Goal: Task Accomplishment & Management: Manage account settings

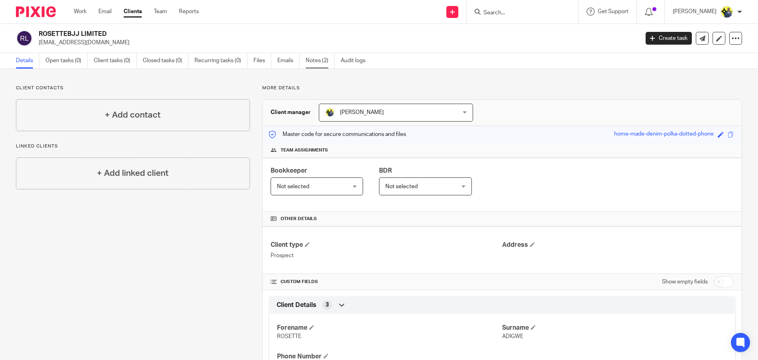
click at [313, 59] on link "Notes (2)" at bounding box center [320, 61] width 29 height 16
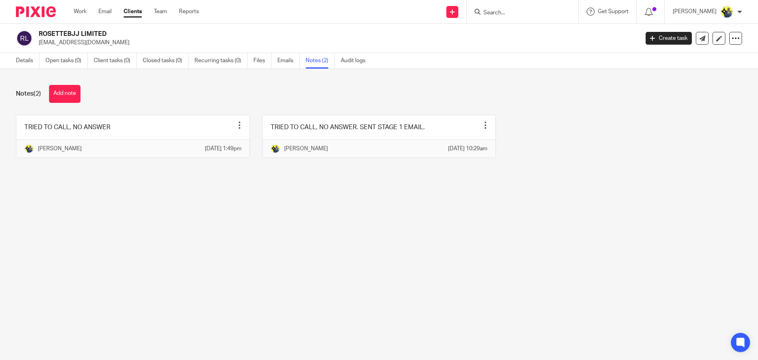
drag, startPoint x: 119, startPoint y: 37, endPoint x: 128, endPoint y: 35, distance: 9.9
click at [119, 37] on h2 "ROSETTEBJJ LIMITED" at bounding box center [277, 34] width 476 height 8
click at [530, 13] on input "Search" at bounding box center [518, 13] width 72 height 7
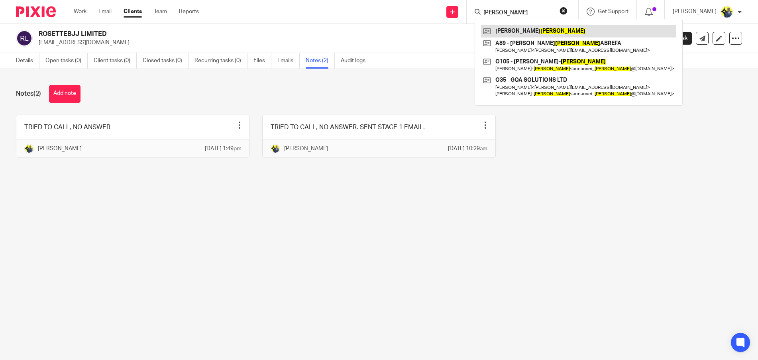
type input "kofi"
click at [524, 35] on link at bounding box center [578, 31] width 195 height 12
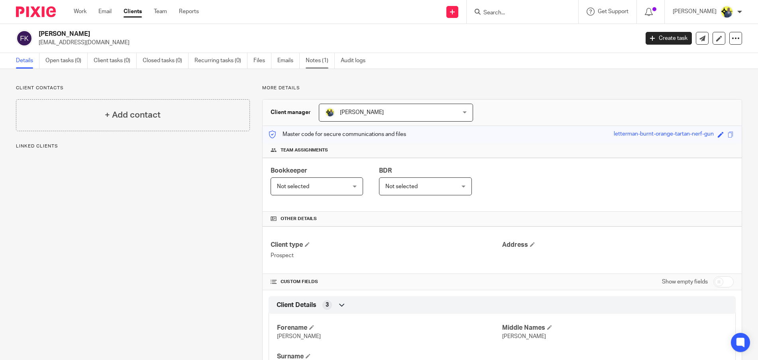
click at [319, 57] on link "Notes (1)" at bounding box center [320, 61] width 29 height 16
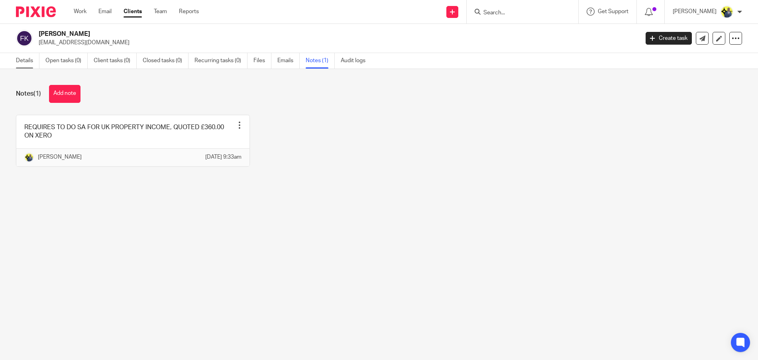
click at [29, 64] on link "Details" at bounding box center [28, 61] width 24 height 16
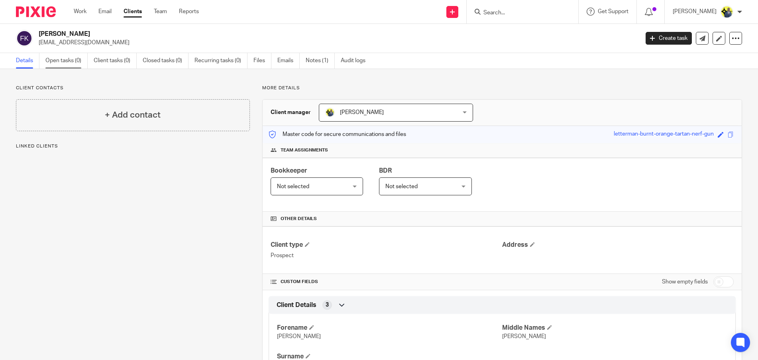
click at [69, 61] on link "Open tasks (0)" at bounding box center [66, 61] width 42 height 16
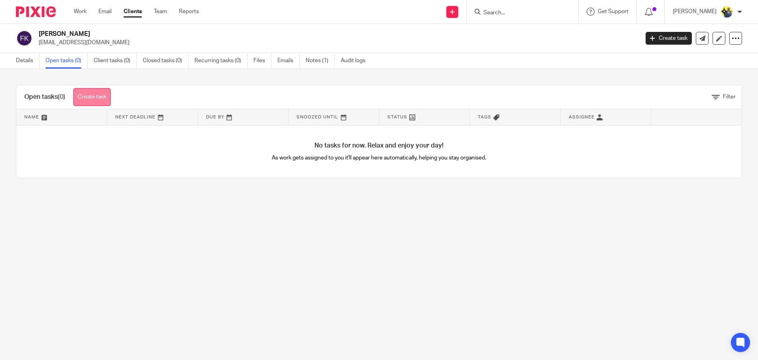
click at [97, 99] on link "Create task" at bounding box center [91, 97] width 37 height 18
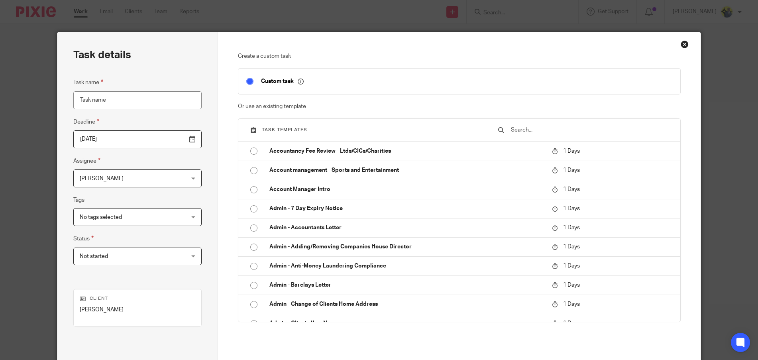
click at [512, 129] on input "text" at bounding box center [591, 129] width 163 height 9
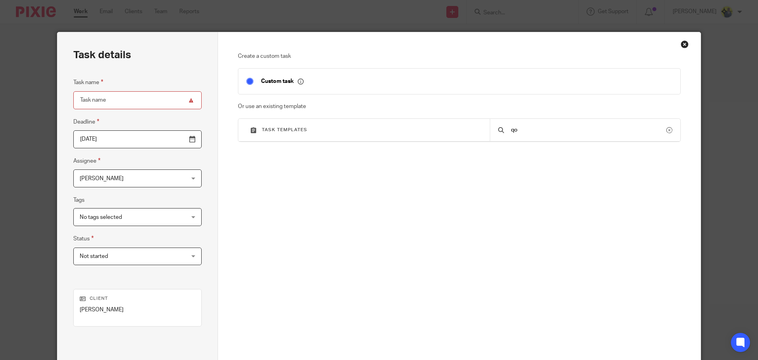
type input "q"
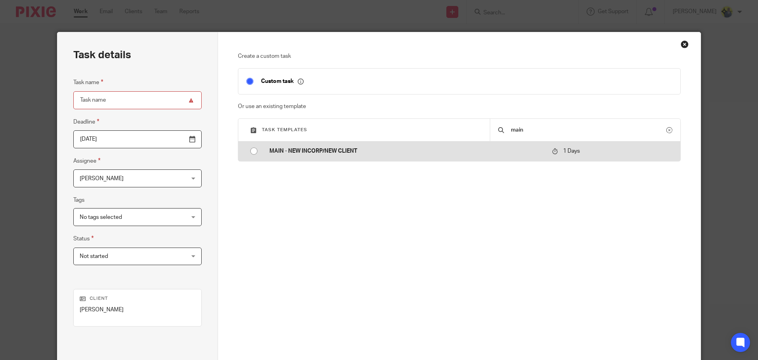
type input "main"
click at [378, 154] on p "MAIN - NEW INCORP/NEW CLIENT" at bounding box center [406, 151] width 274 height 8
type input "2025-08-21"
type input "MAIN - NEW INCORP/NEW CLIENT"
checkbox input "false"
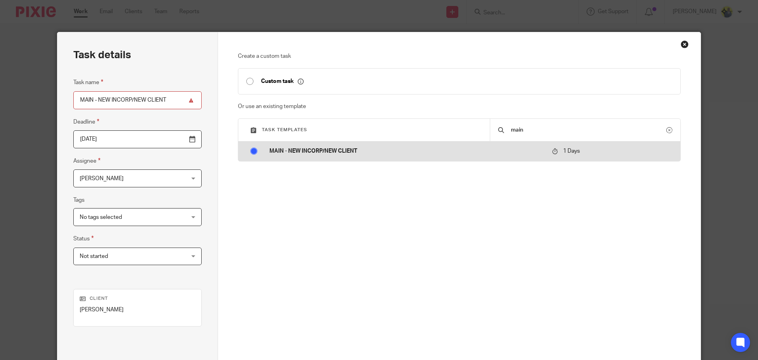
radio input "true"
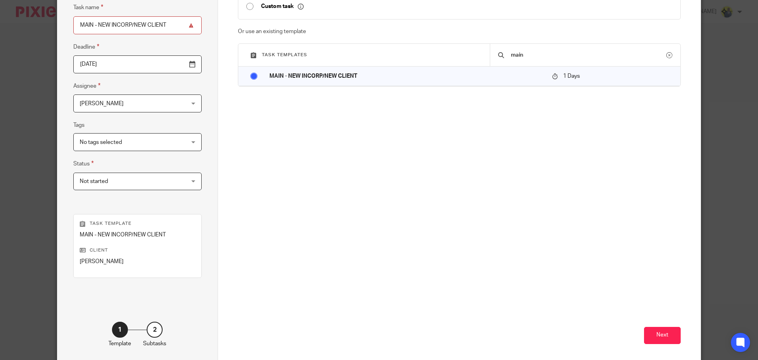
scroll to position [111, 0]
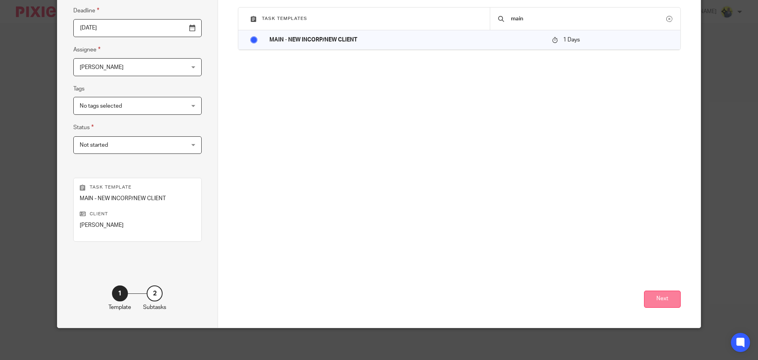
click at [654, 302] on button "Next" at bounding box center [662, 298] width 37 height 17
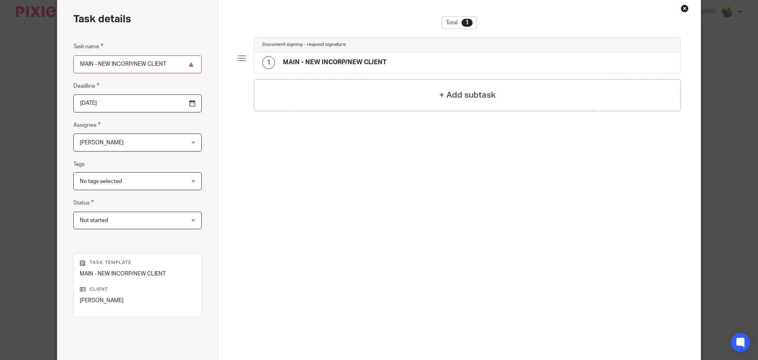
scroll to position [0, 0]
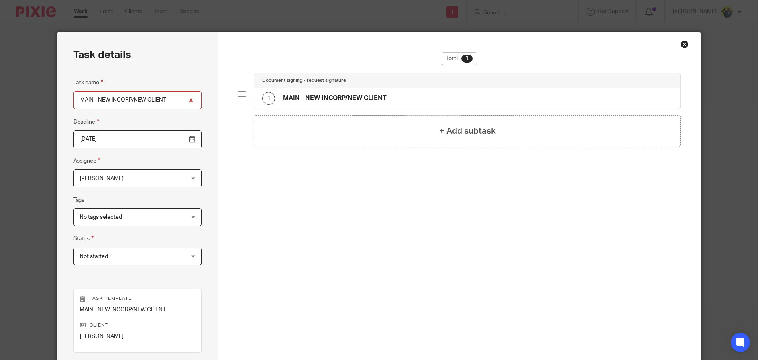
click at [325, 94] on div "1 MAIN - NEW INCORP/NEW CLIENT" at bounding box center [324, 98] width 124 height 13
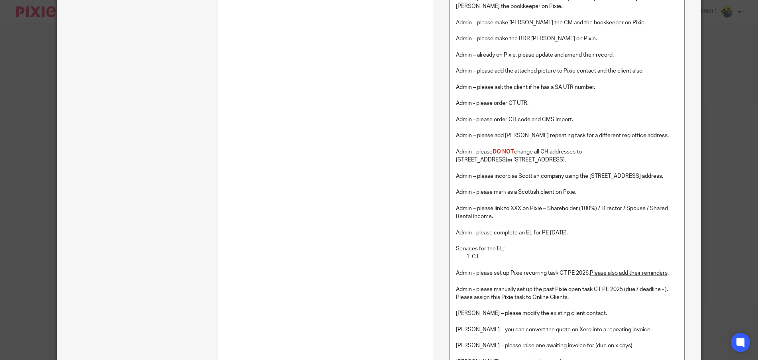
scroll to position [753, 0]
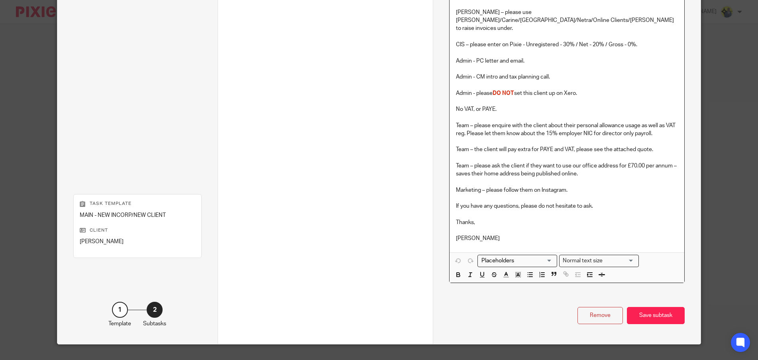
click at [486, 234] on p "[PERSON_NAME]" at bounding box center [567, 238] width 222 height 8
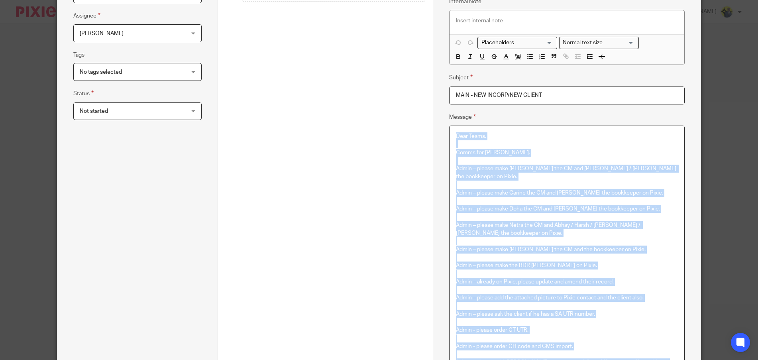
scroll to position [0, 0]
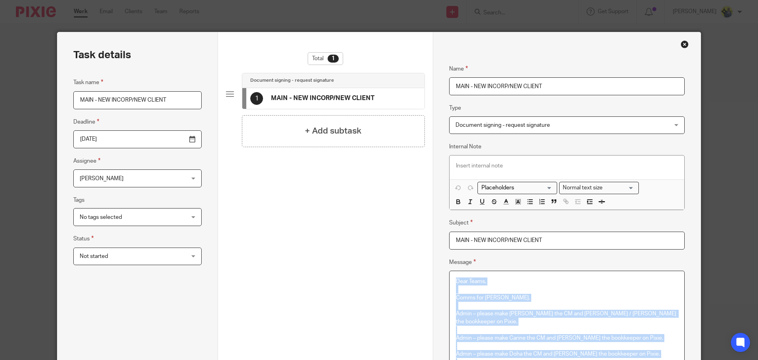
drag, startPoint x: 488, startPoint y: 224, endPoint x: 441, endPoint y: 39, distance: 191.6
click at [435, 0] on html "Work Email Clients Team Reports Work Email Clients Team Reports Settings Send n…" at bounding box center [379, 180] width 758 height 360
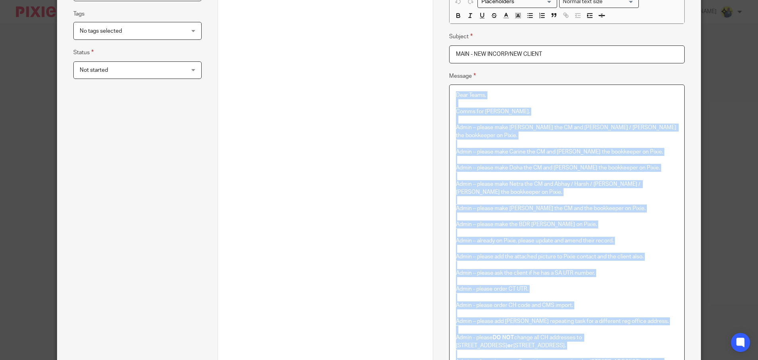
copy div "Dear Teams, Comms for Dennis. Admin – please make Bobo the CM and Abhay / Harsh…"
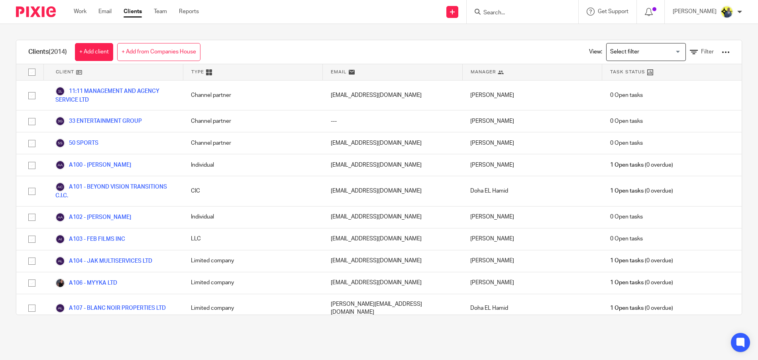
click at [527, 11] on input "Search" at bounding box center [518, 13] width 72 height 7
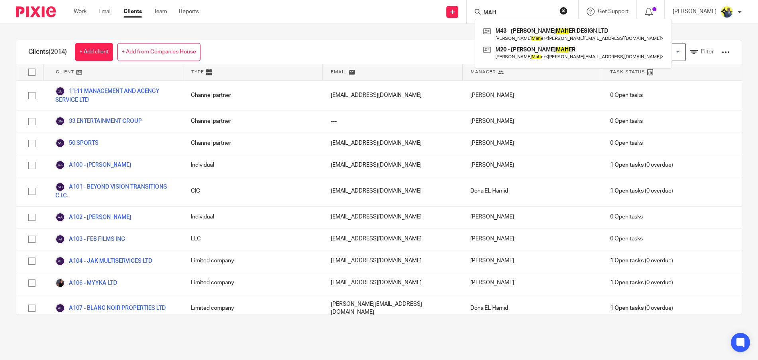
type input "MAH"
drag, startPoint x: 291, startPoint y: 15, endPoint x: 291, endPoint y: 11, distance: 4.4
click at [291, 15] on div "Send new email Create task Add client Request signature MAH M43 - [PERSON_NAME]…" at bounding box center [484, 12] width 547 height 24
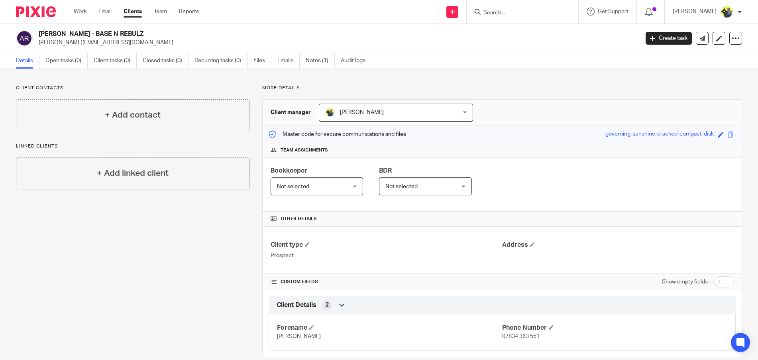
click at [409, 117] on span "[PERSON_NAME]" at bounding box center [384, 112] width 118 height 17
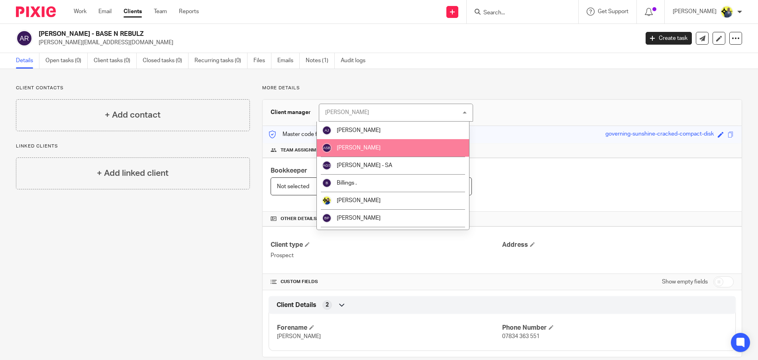
click at [517, 142] on div "Master code for secure communications and files governing-sunshine-cracked-comp…" at bounding box center [502, 134] width 479 height 17
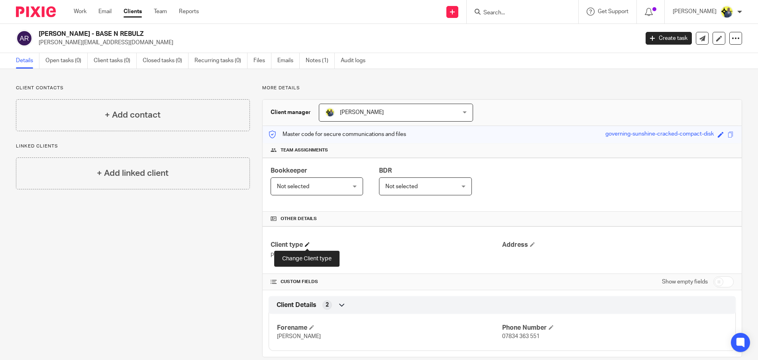
click at [309, 243] on span at bounding box center [307, 244] width 5 height 5
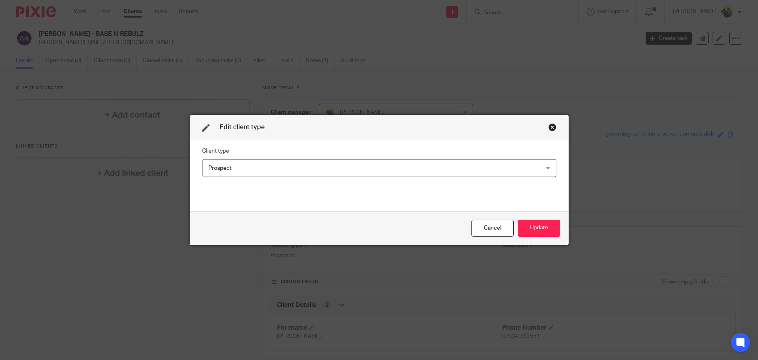
click at [397, 166] on span "Prospect" at bounding box center [347, 167] width 278 height 17
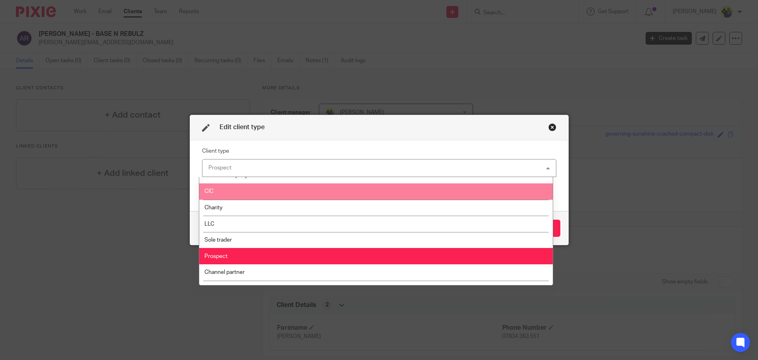
scroll to position [37, 0]
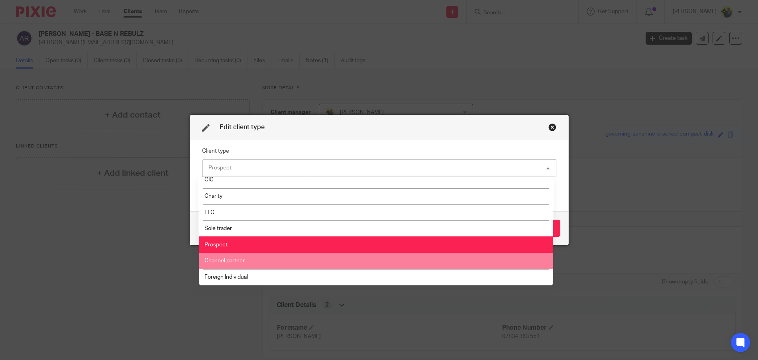
click at [324, 257] on li "Channel partner" at bounding box center [375, 261] width 353 height 16
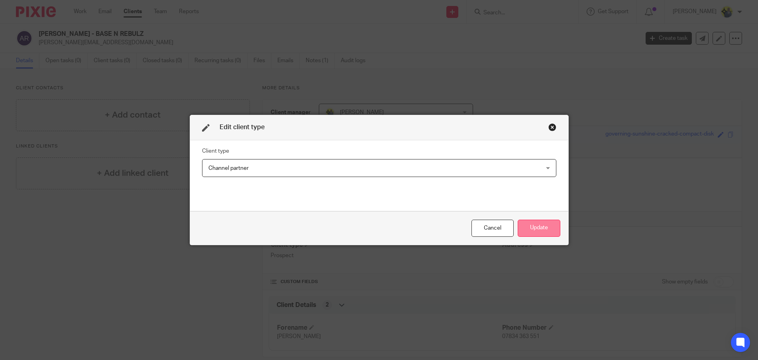
click at [531, 228] on button "Update" at bounding box center [538, 227] width 43 height 17
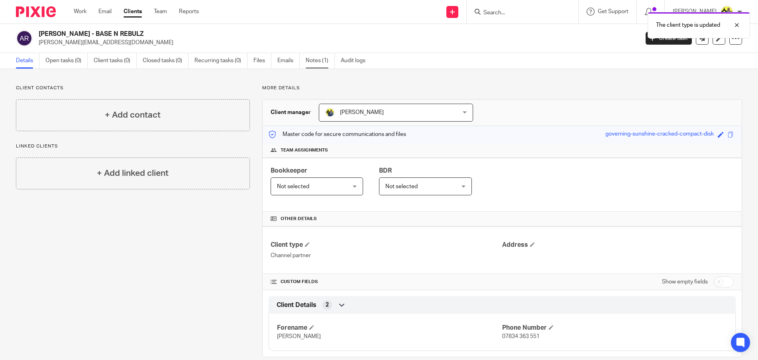
click at [316, 60] on link "Notes (1)" at bounding box center [320, 61] width 29 height 16
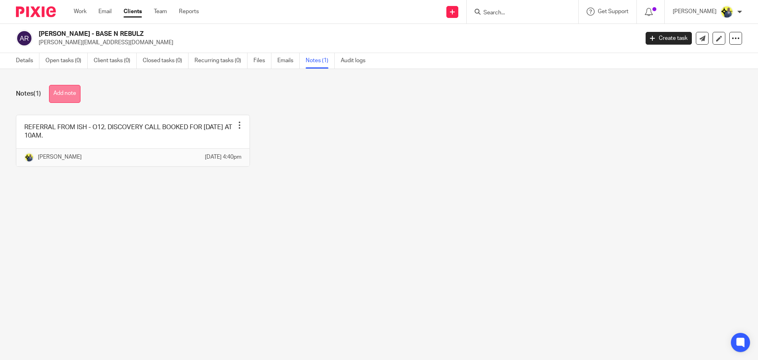
click at [70, 90] on button "Add note" at bounding box center [64, 94] width 31 height 18
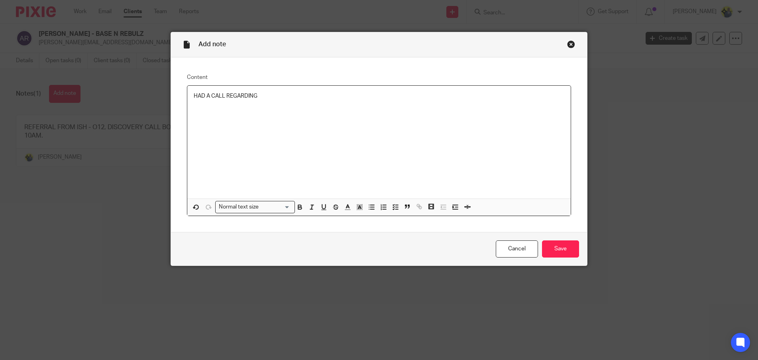
click at [293, 104] on div "HAD A CALL REGARDING" at bounding box center [378, 142] width 383 height 113
click at [556, 251] on input "Save" at bounding box center [560, 248] width 37 height 17
